Goal: Check status

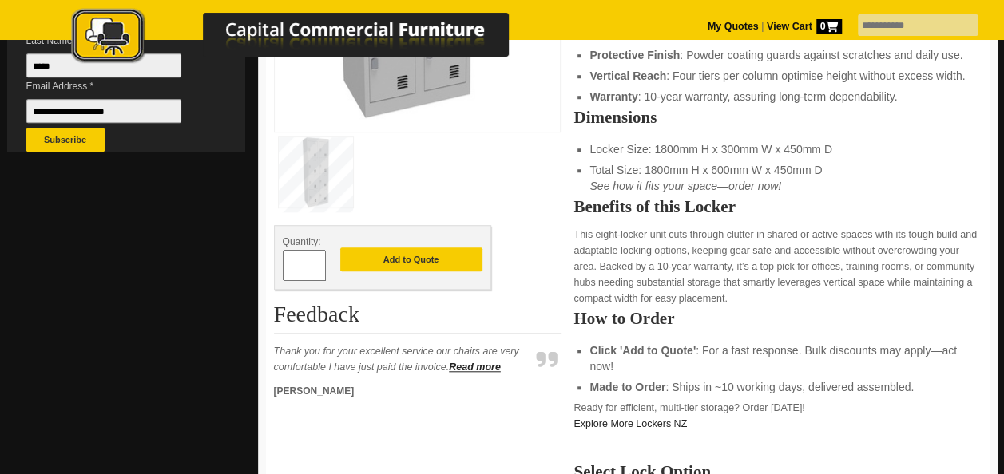
scroll to position [719, 0]
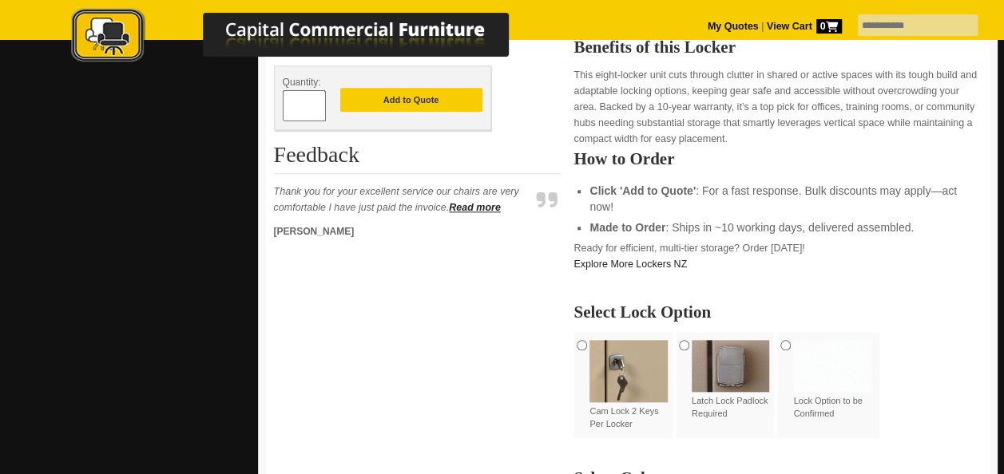
click at [743, 362] on img at bounding box center [731, 366] width 78 height 52
click at [735, 355] on img at bounding box center [731, 366] width 78 height 52
click at [715, 370] on img at bounding box center [731, 366] width 78 height 52
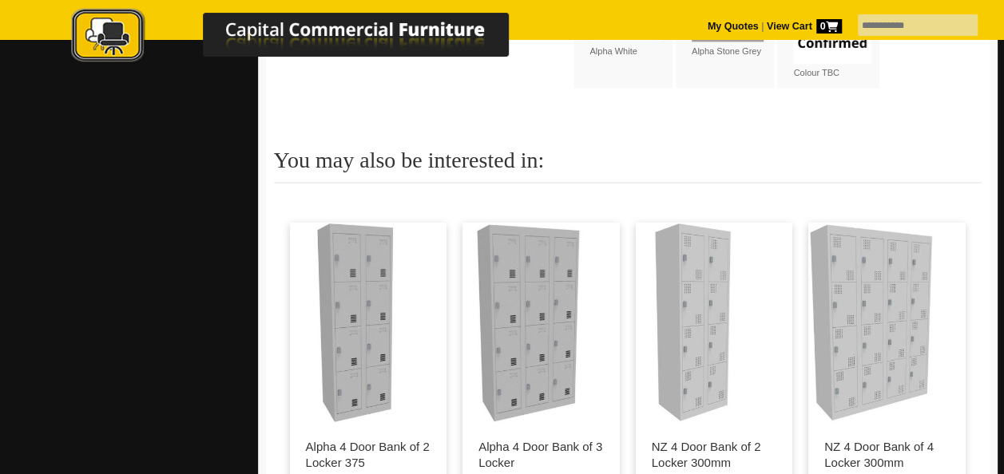
scroll to position [0, 0]
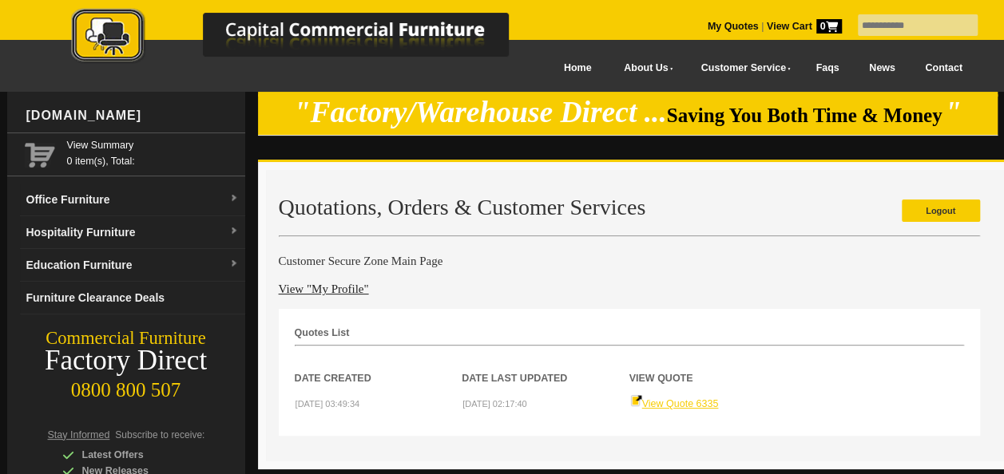
click at [706, 403] on link "View Quote 6335" at bounding box center [674, 404] width 89 height 11
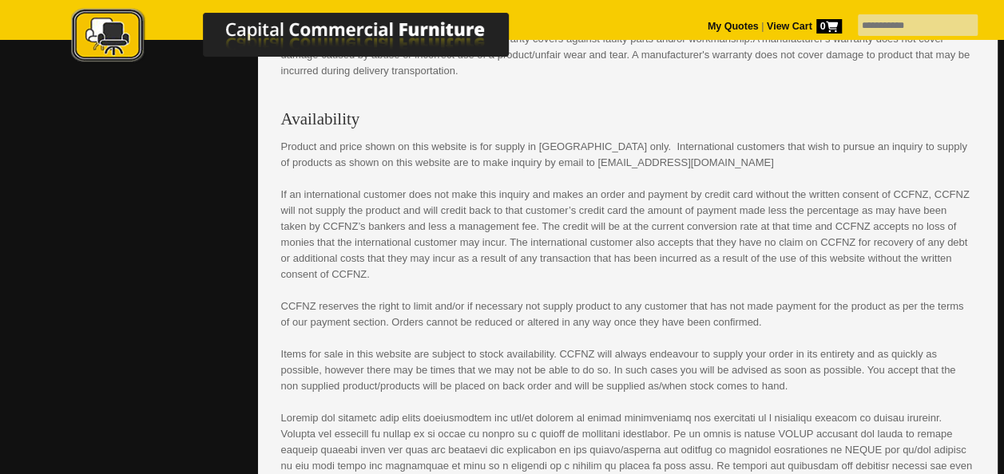
scroll to position [470, 0]
